Goal: Find specific page/section: Find specific page/section

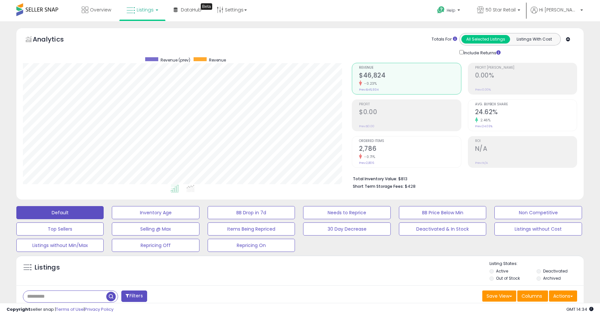
scroll to position [134, 329]
click at [150, 11] on span "Listings" at bounding box center [145, 10] width 17 height 7
click at [155, 31] on icon at bounding box center [147, 32] width 28 height 9
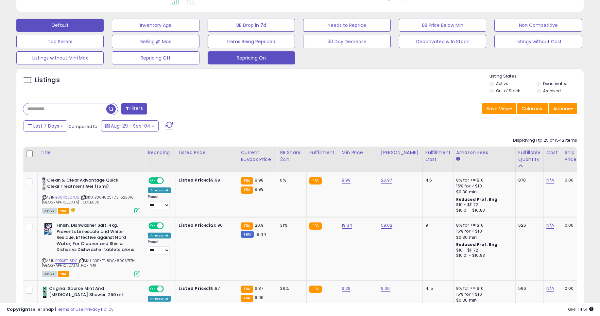
scroll to position [196, 0]
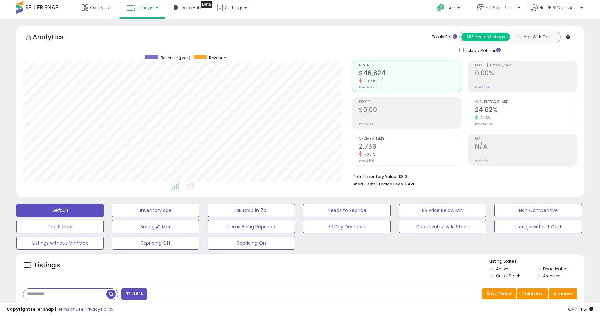
scroll to position [0, 0]
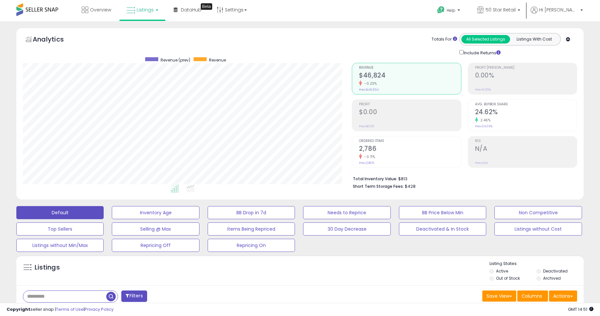
click at [152, 9] on span "Listings" at bounding box center [145, 10] width 17 height 7
click at [152, 35] on icon at bounding box center [147, 32] width 28 height 9
